Goal: Task Accomplishment & Management: Manage account settings

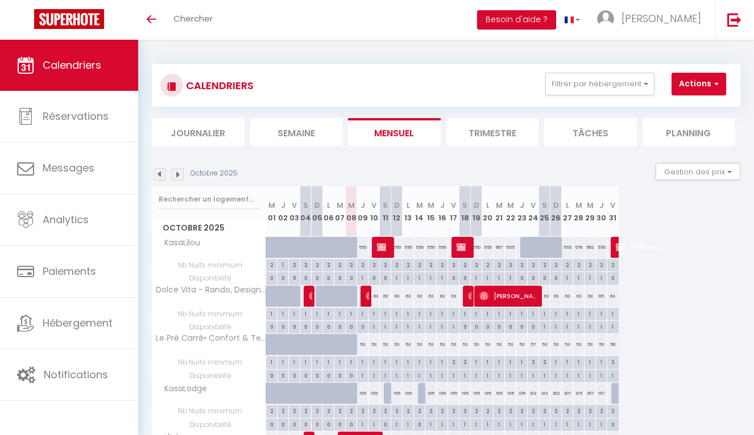
select select
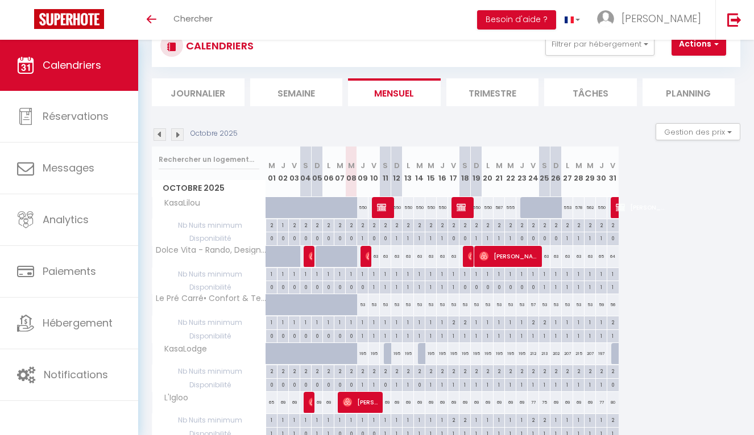
scroll to position [40, 0]
click at [366, 262] on span "[PERSON_NAME]" at bounding box center [368, 257] width 4 height 22
select select "OK"
select select "0"
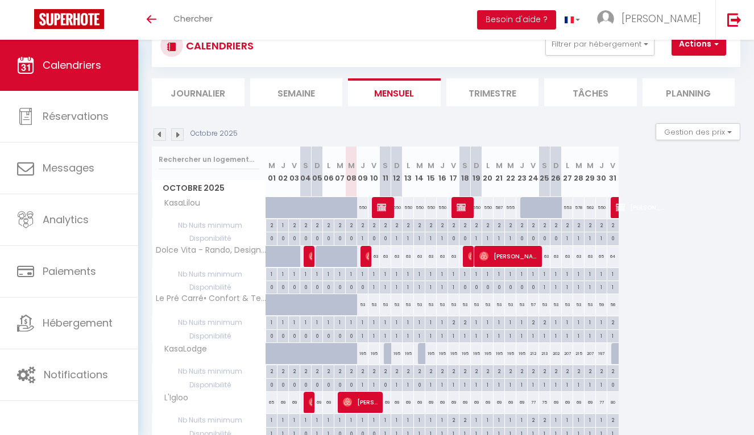
select select "0"
select select "1"
select select
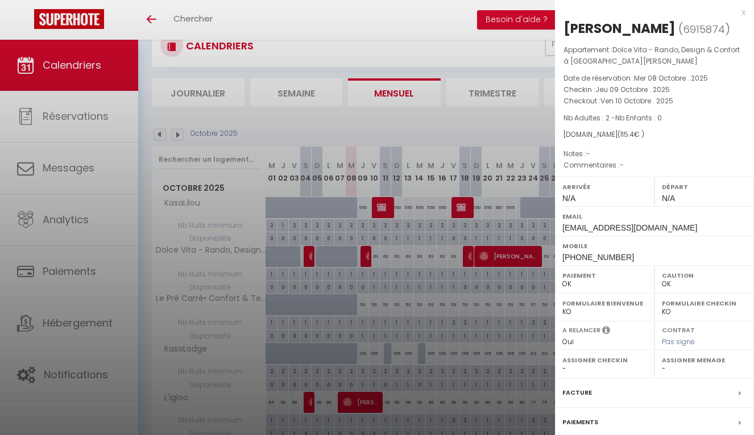
click at [366, 262] on div at bounding box center [377, 217] width 754 height 435
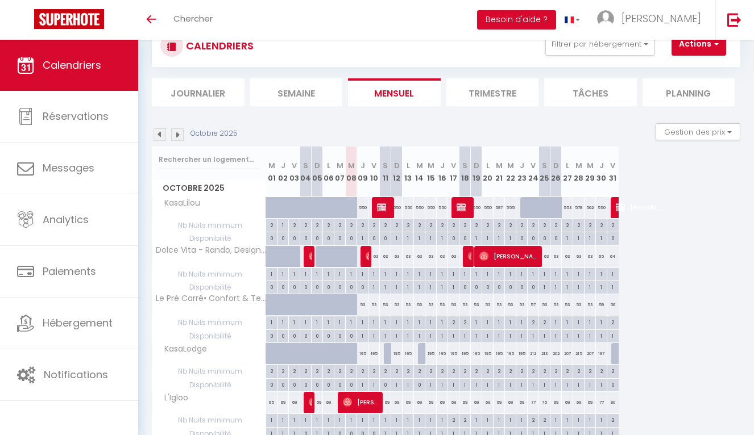
click at [359, 400] on span "[PERSON_NAME]" at bounding box center [362, 403] width 38 height 22
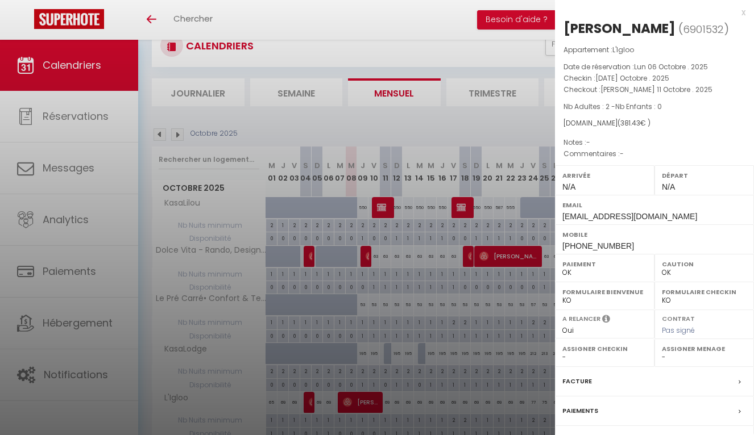
click at [359, 400] on div at bounding box center [377, 217] width 754 height 435
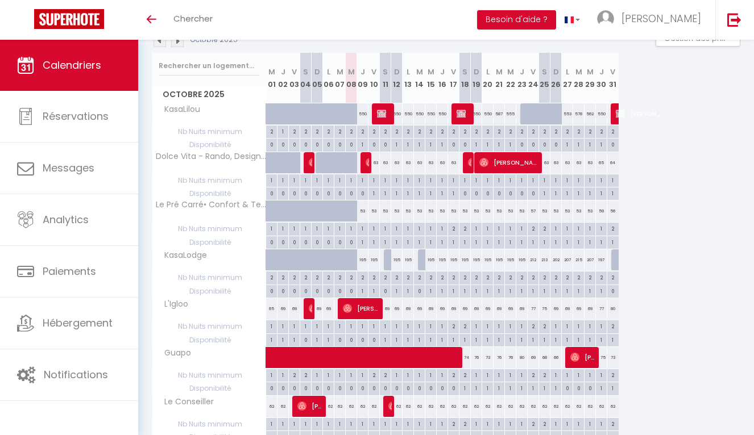
scroll to position [135, 0]
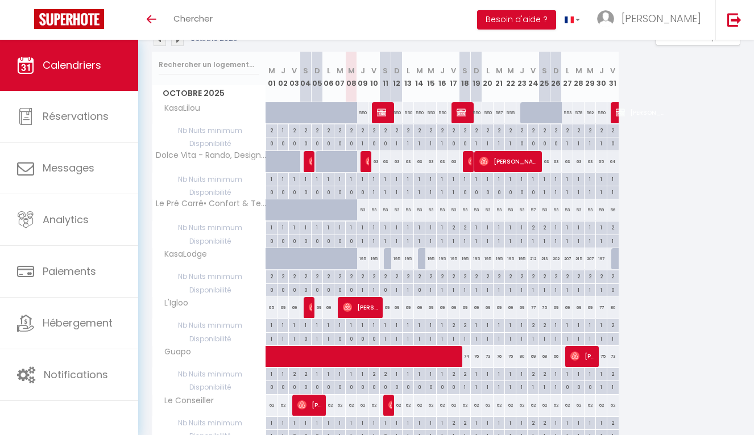
click at [386, 409] on div at bounding box center [388, 406] width 11 height 22
click at [389, 406] on img at bounding box center [392, 405] width 9 height 9
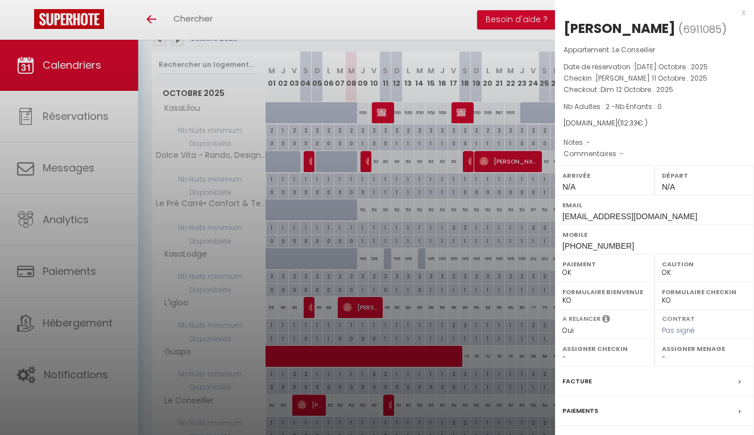
click at [389, 406] on div at bounding box center [377, 217] width 754 height 435
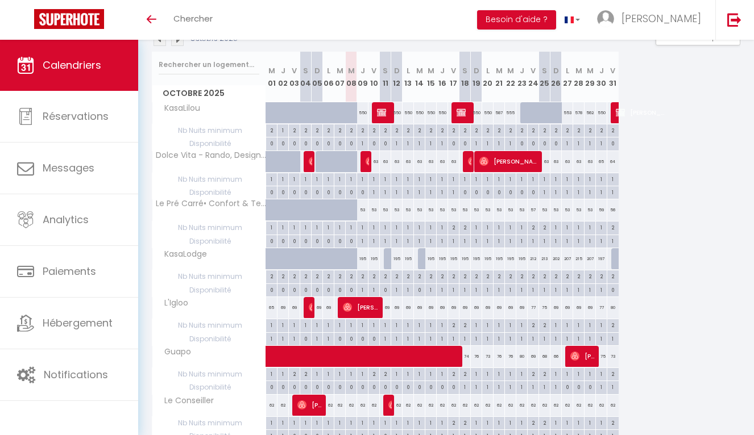
click at [367, 168] on span "[PERSON_NAME]" at bounding box center [368, 162] width 4 height 22
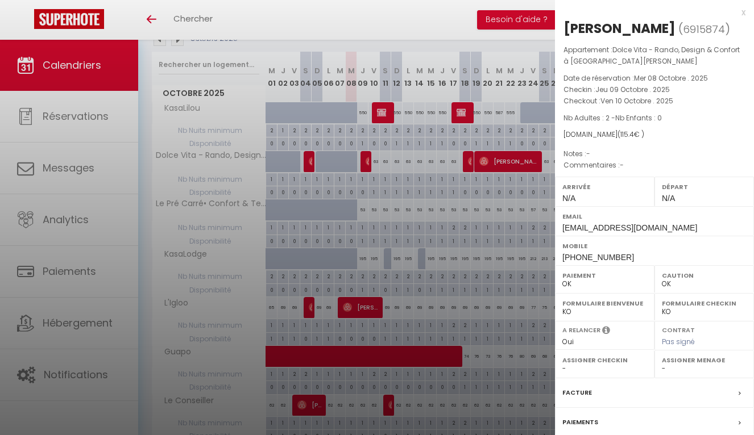
click at [367, 168] on div at bounding box center [377, 217] width 754 height 435
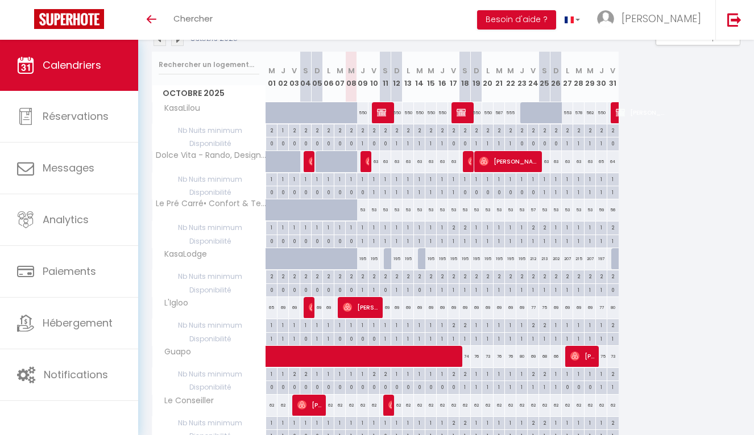
click at [367, 168] on span "[PERSON_NAME]" at bounding box center [368, 162] width 4 height 22
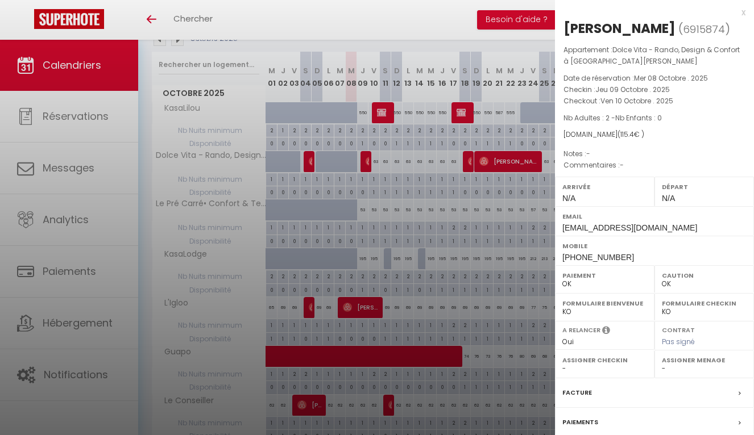
click at [367, 168] on div at bounding box center [377, 217] width 754 height 435
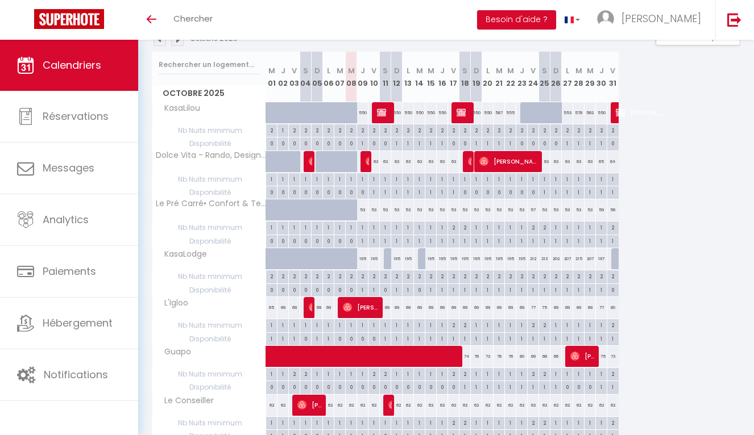
click at [468, 165] on span "[PERSON_NAME]" at bounding box center [470, 162] width 4 height 22
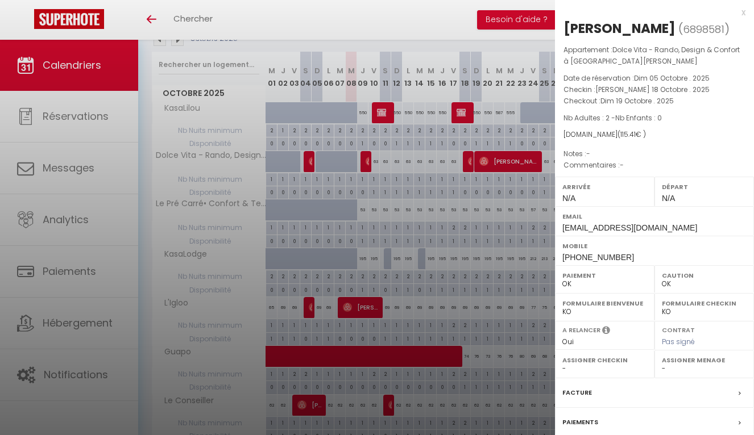
click at [468, 165] on div at bounding box center [377, 217] width 754 height 435
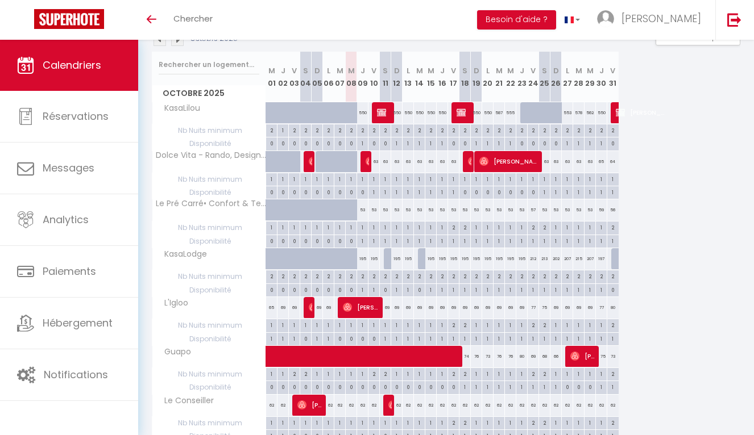
click at [495, 164] on span "[PERSON_NAME]" at bounding box center [509, 162] width 61 height 22
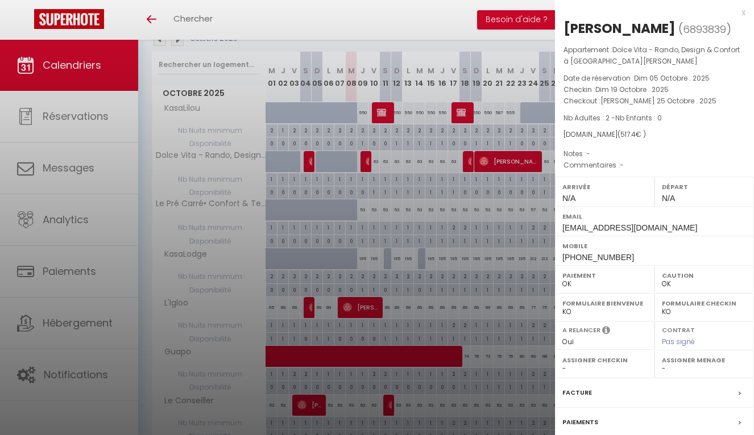
click at [495, 164] on div at bounding box center [377, 217] width 754 height 435
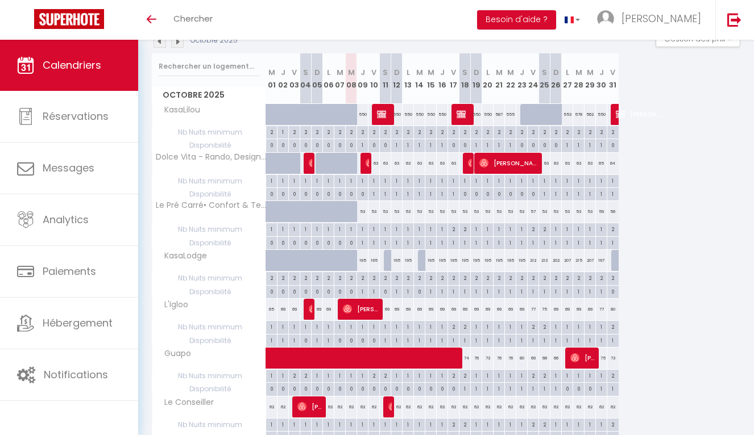
scroll to position [130, 0]
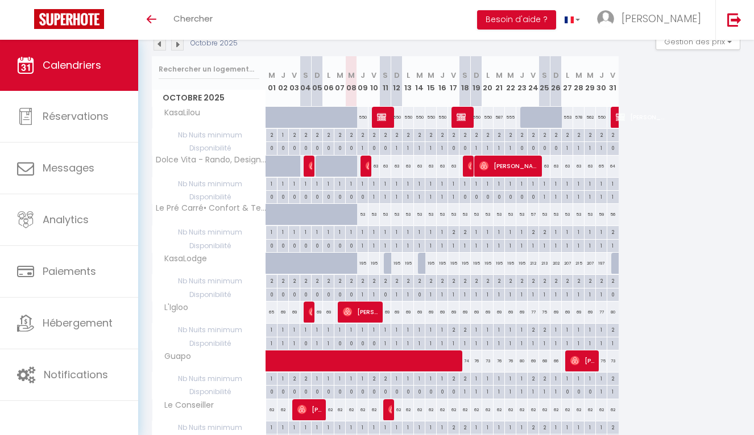
click at [387, 116] on span "[PERSON_NAME]" at bounding box center [384, 117] width 15 height 22
select select "KO"
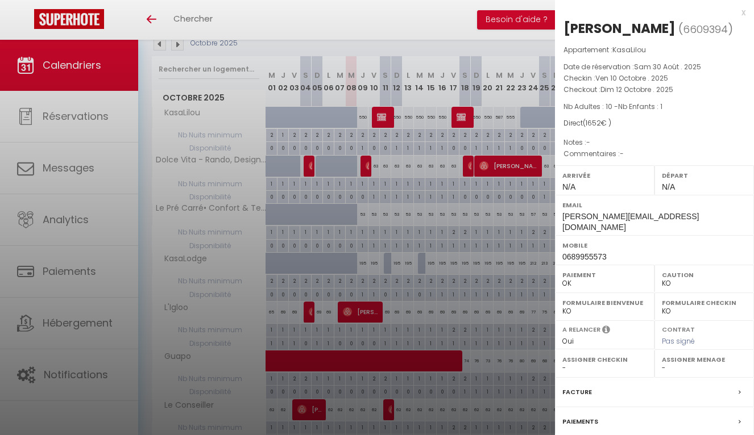
click at [387, 116] on div at bounding box center [377, 217] width 754 height 435
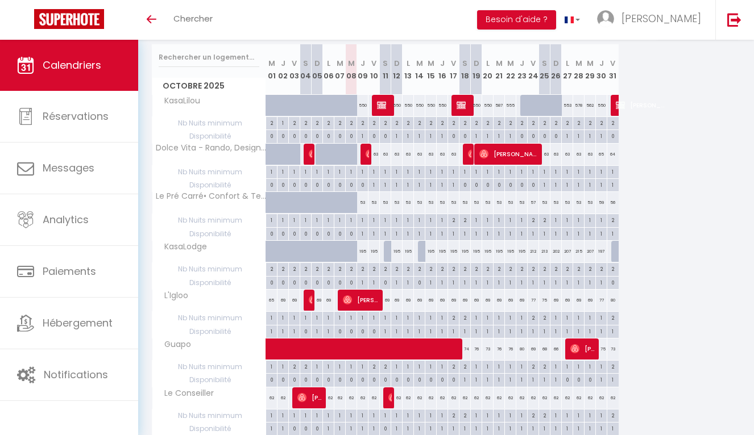
scroll to position [145, 0]
